Goal: Transaction & Acquisition: Purchase product/service

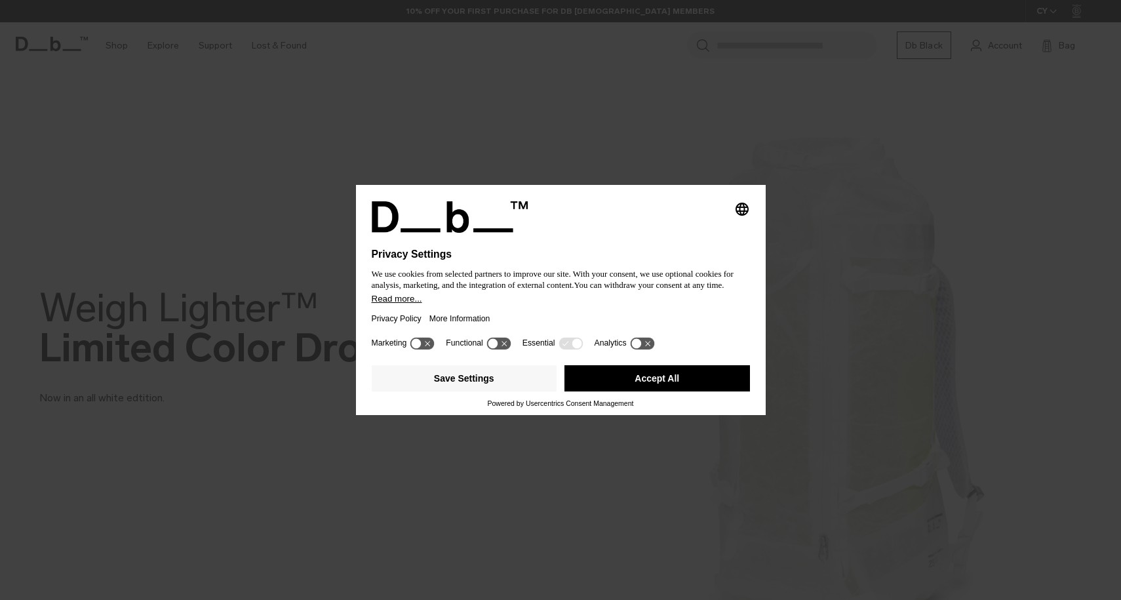
click at [631, 378] on button "Accept All" at bounding box center [657, 378] width 186 height 26
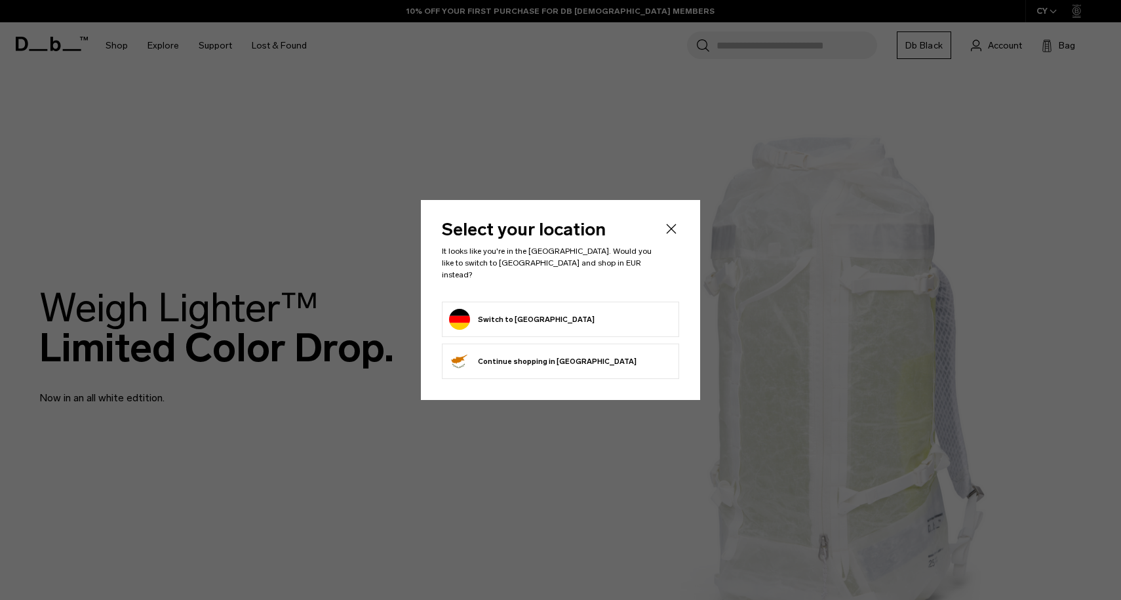
click at [676, 235] on icon "Close" at bounding box center [671, 229] width 16 height 16
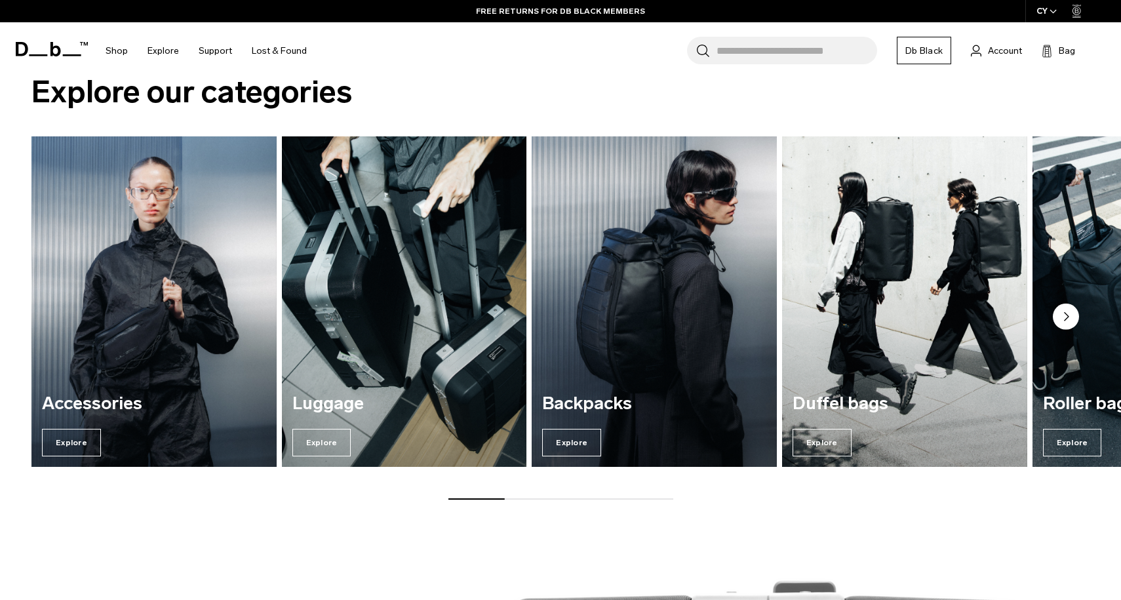
scroll to position [1071, 0]
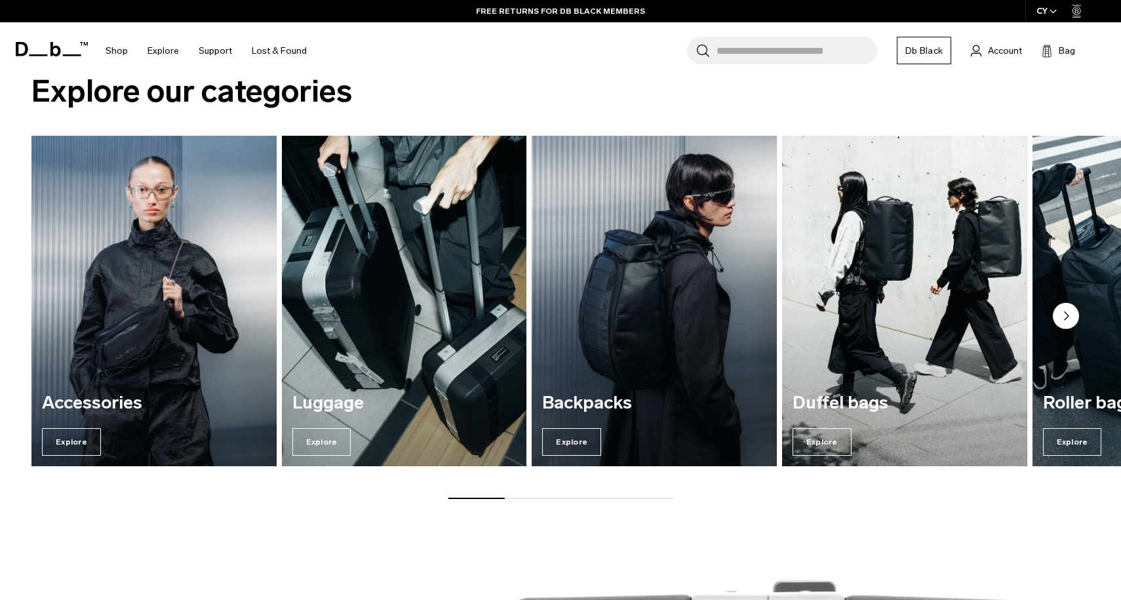
click at [390, 302] on img "2 / 7" at bounding box center [404, 300] width 252 height 341
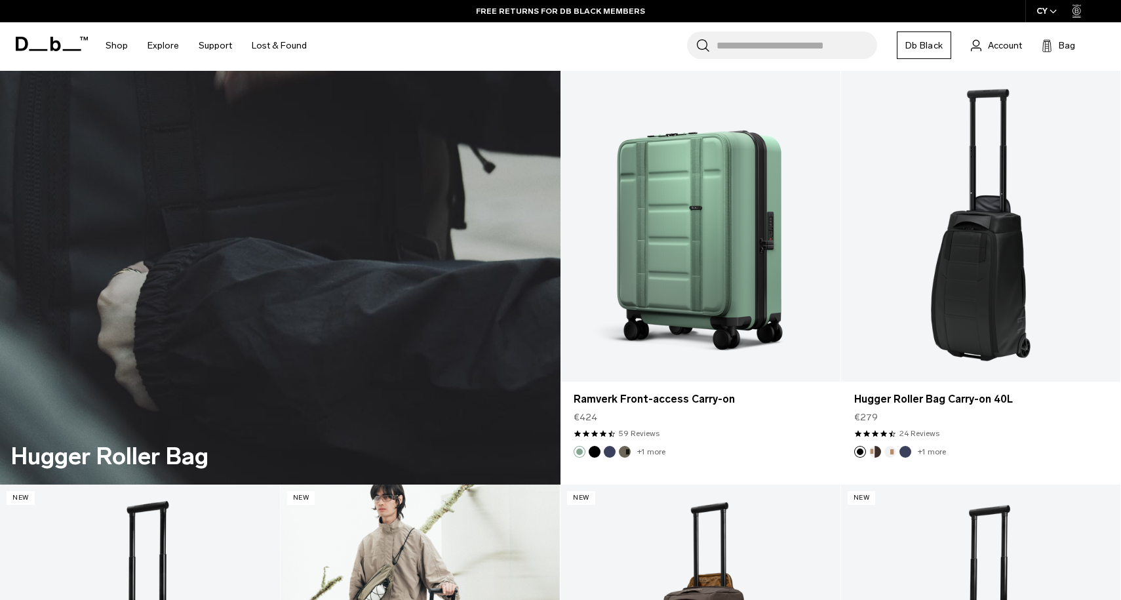
scroll to position [4424, 0]
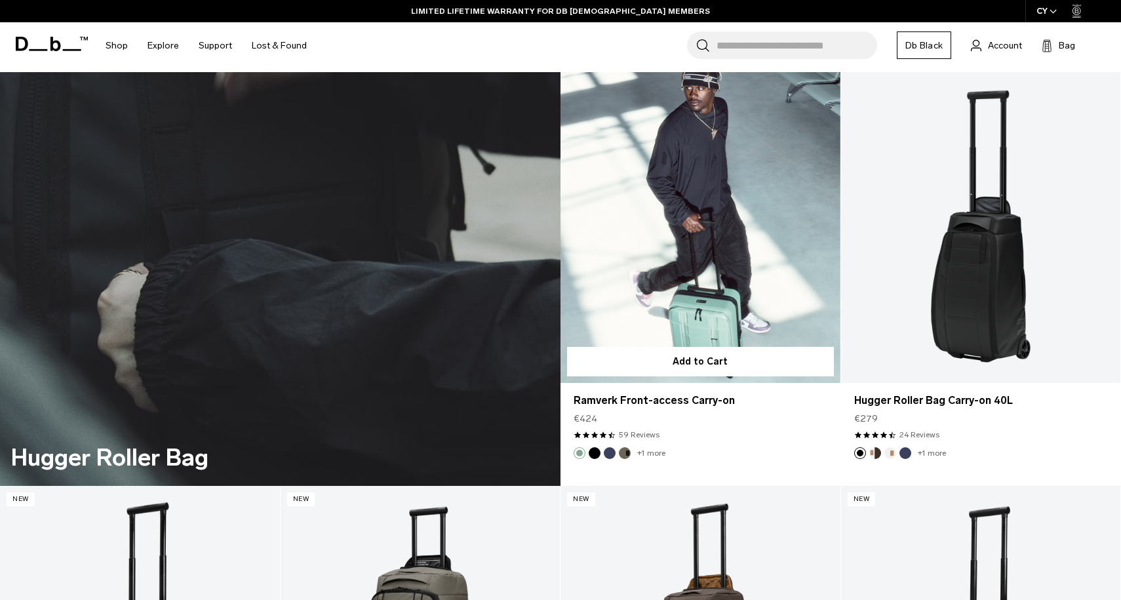
click at [698, 281] on link "Ramverk Front-access Carry-on" at bounding box center [700, 227] width 280 height 311
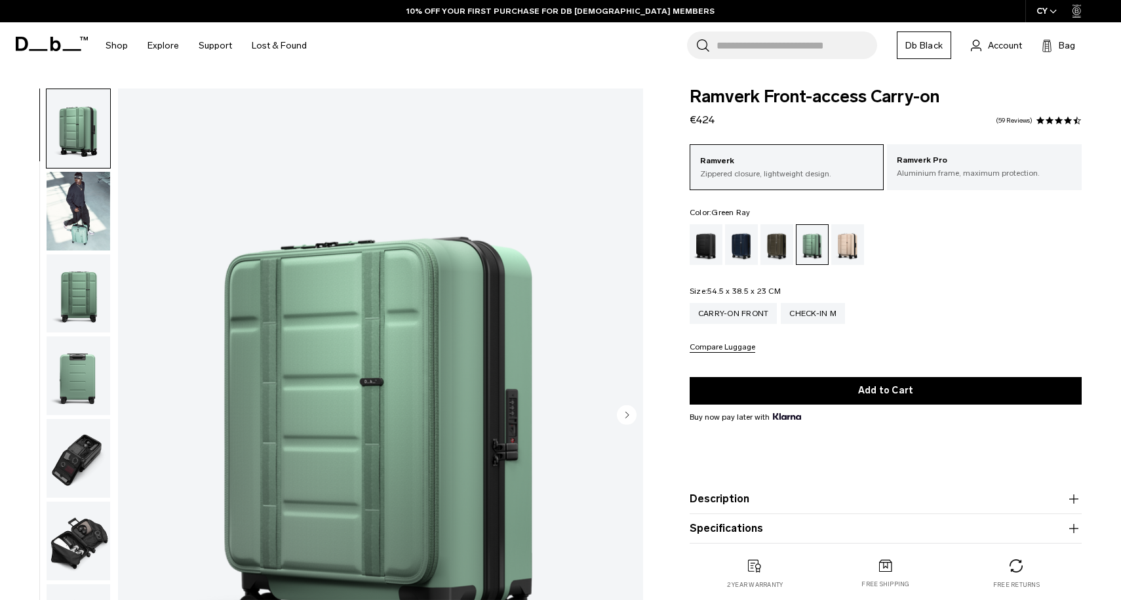
click at [617, 405] on icon "Next slide" at bounding box center [627, 415] width 20 height 20
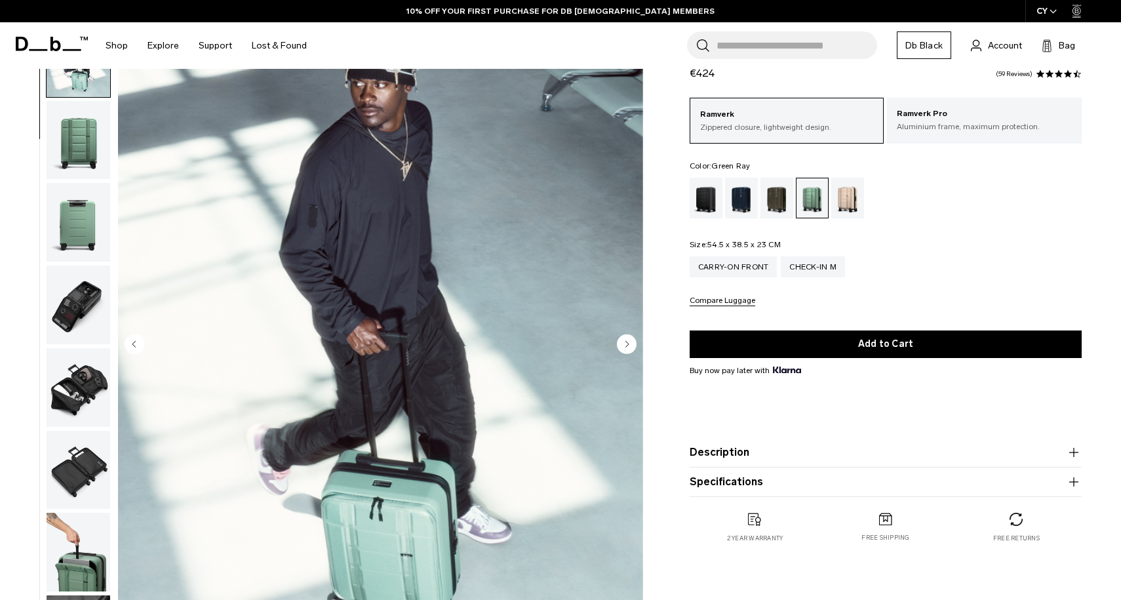
click at [627, 342] on circle "Next slide" at bounding box center [627, 344] width 20 height 20
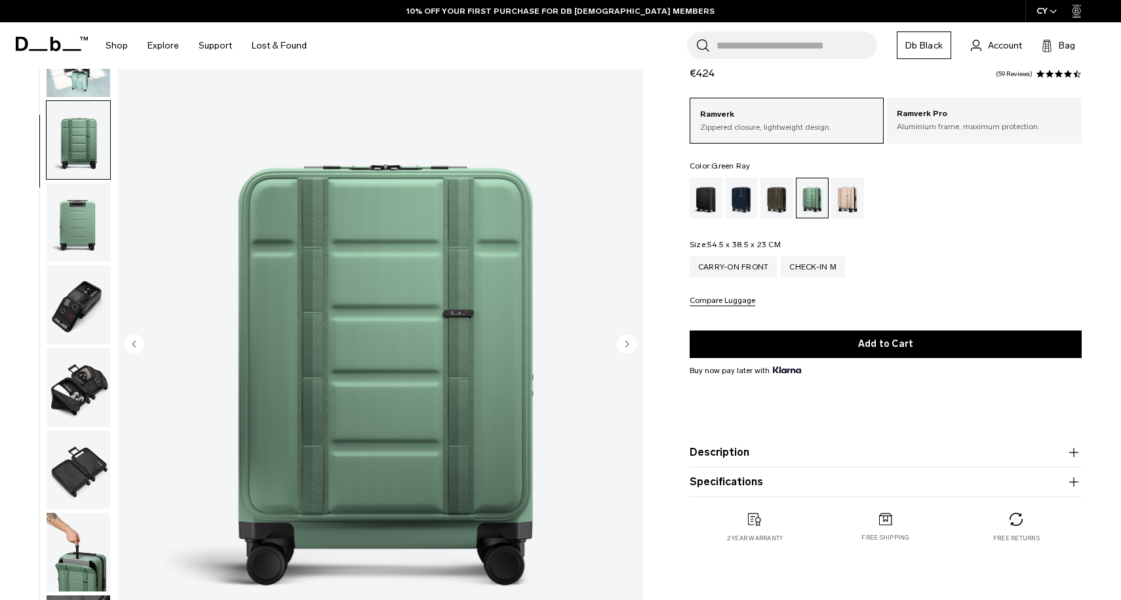
scroll to position [165, 0]
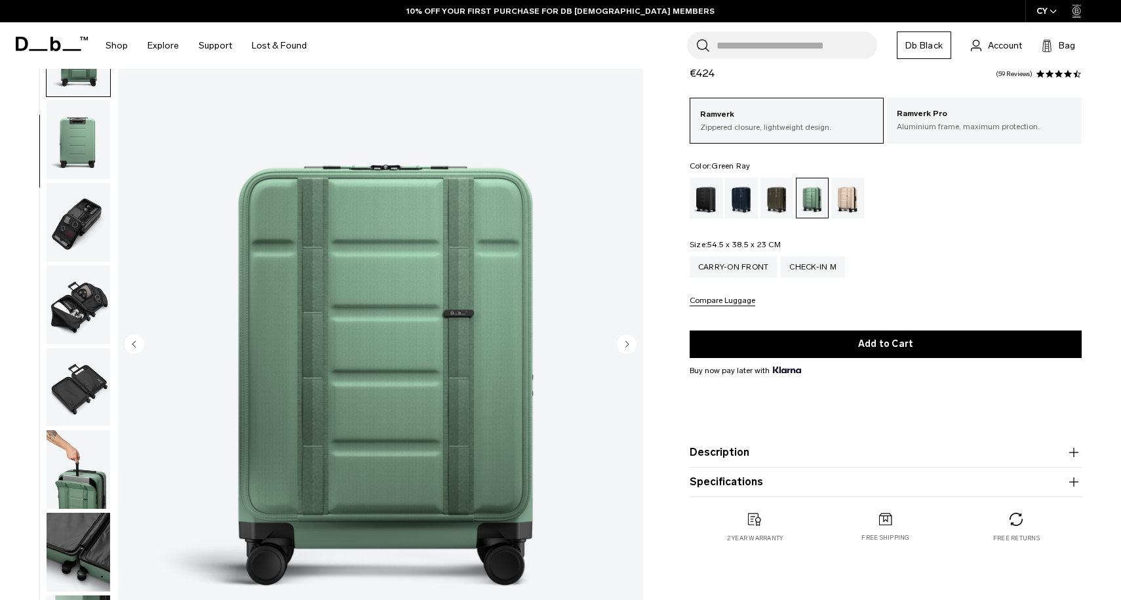
click at [627, 342] on circle "Next slide" at bounding box center [627, 344] width 20 height 20
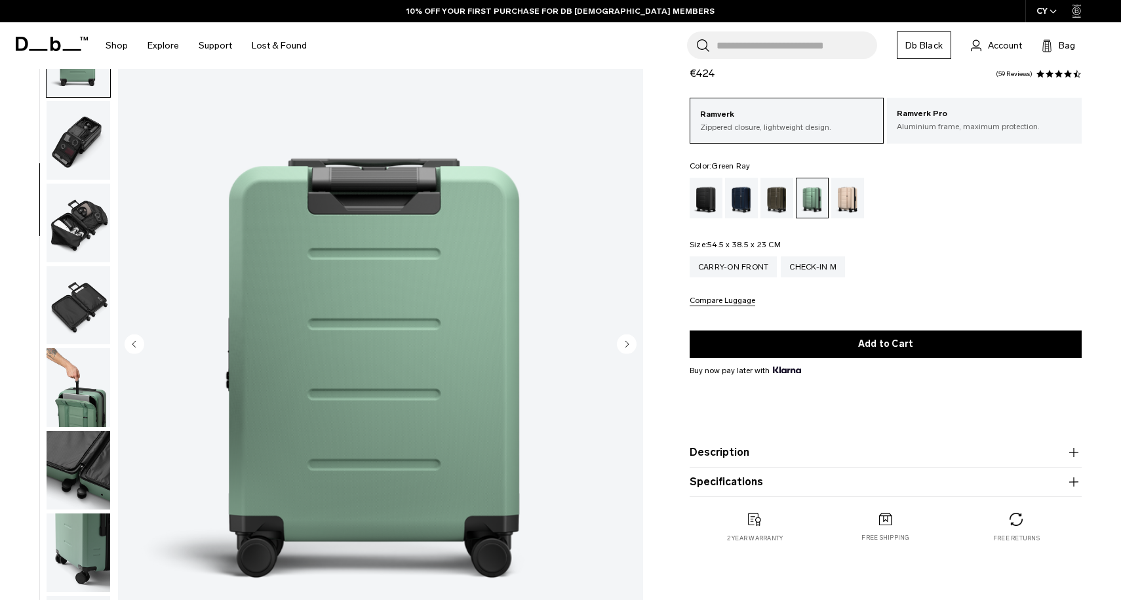
click at [627, 342] on circle "Next slide" at bounding box center [627, 344] width 20 height 20
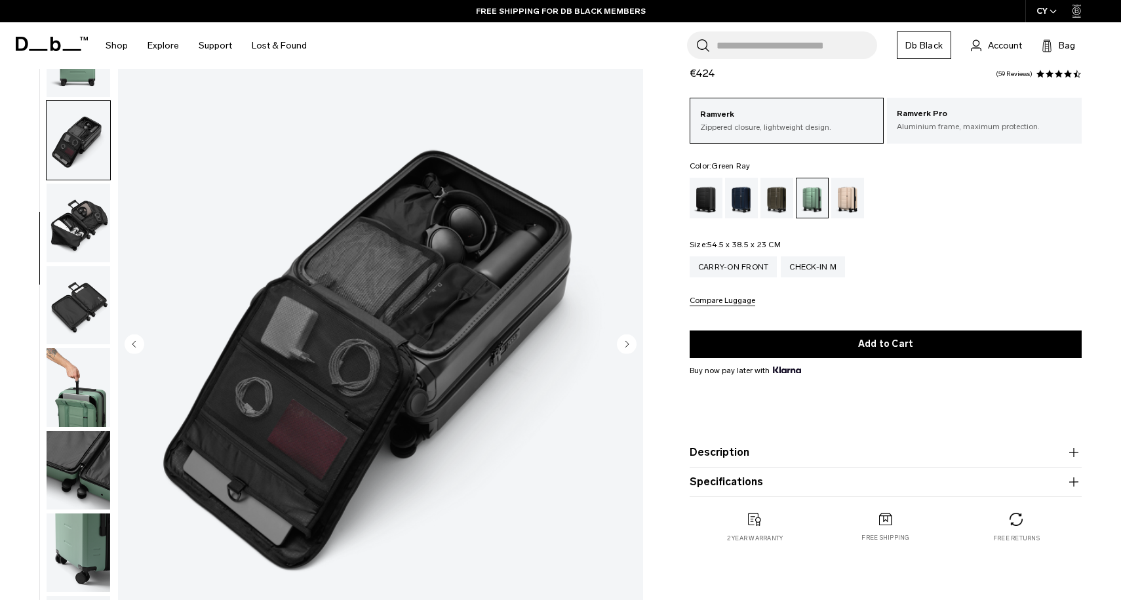
scroll to position [330, 0]
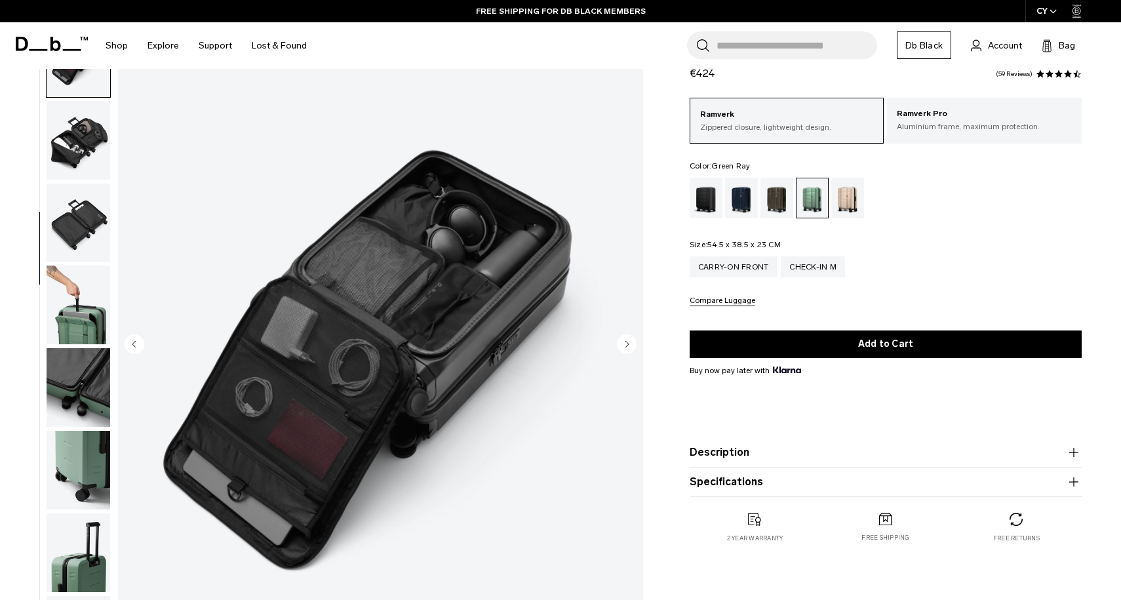
click at [627, 342] on circle "Next slide" at bounding box center [627, 344] width 20 height 20
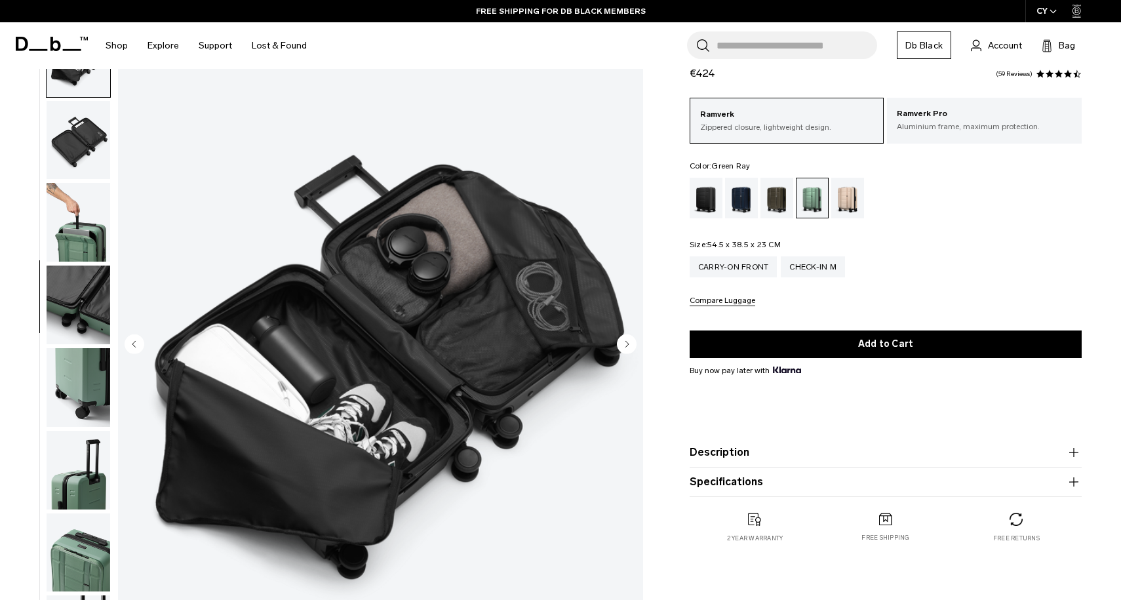
click at [630, 346] on circle "Next slide" at bounding box center [627, 344] width 20 height 20
